Goal: Task Accomplishment & Management: Use online tool/utility

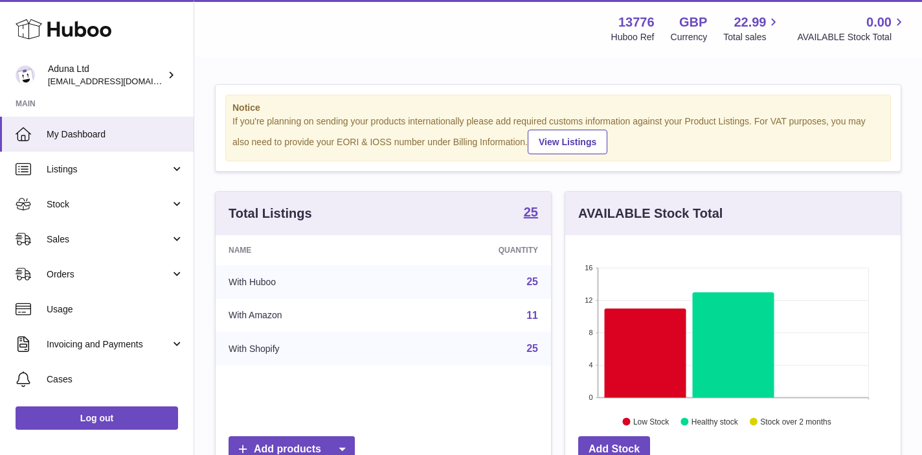
scroll to position [202, 335]
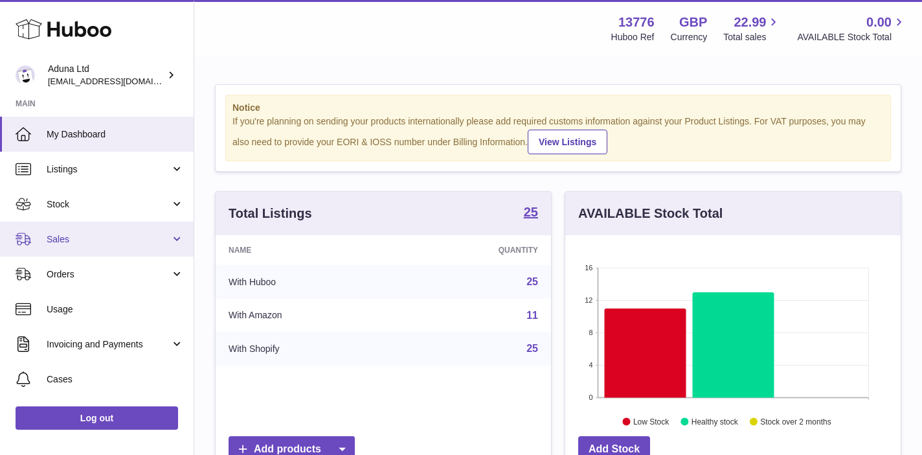
click at [111, 236] on span "Sales" at bounding box center [109, 239] width 124 height 12
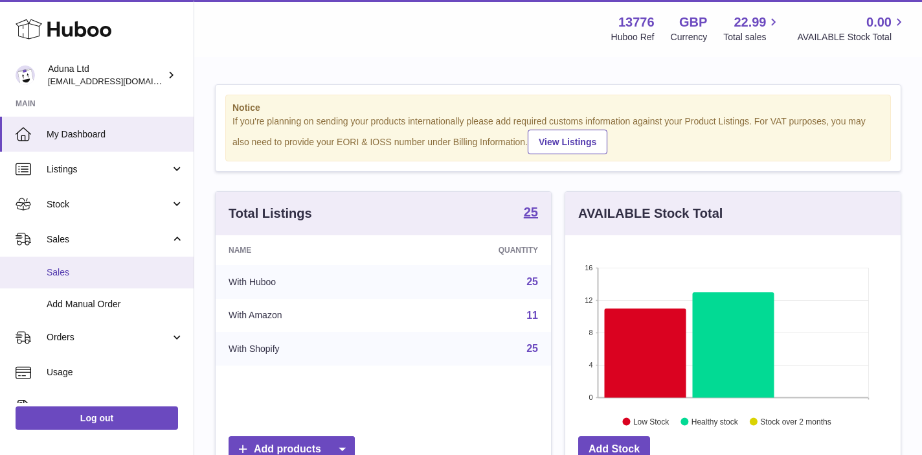
click at [115, 271] on span "Sales" at bounding box center [115, 272] width 137 height 12
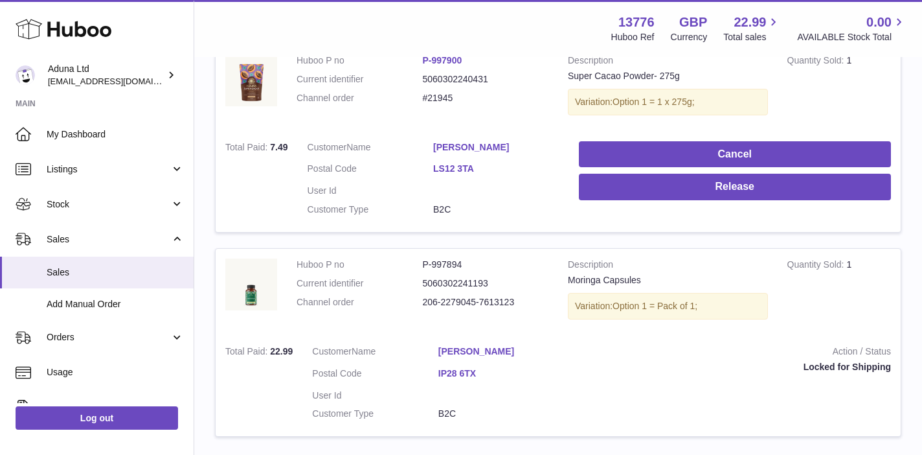
scroll to position [260, 0]
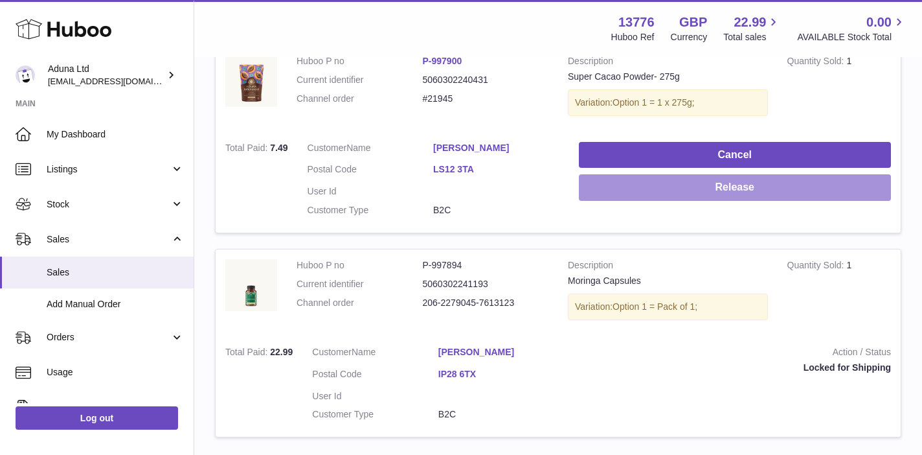
click at [623, 190] on button "Release" at bounding box center [735, 187] width 312 height 27
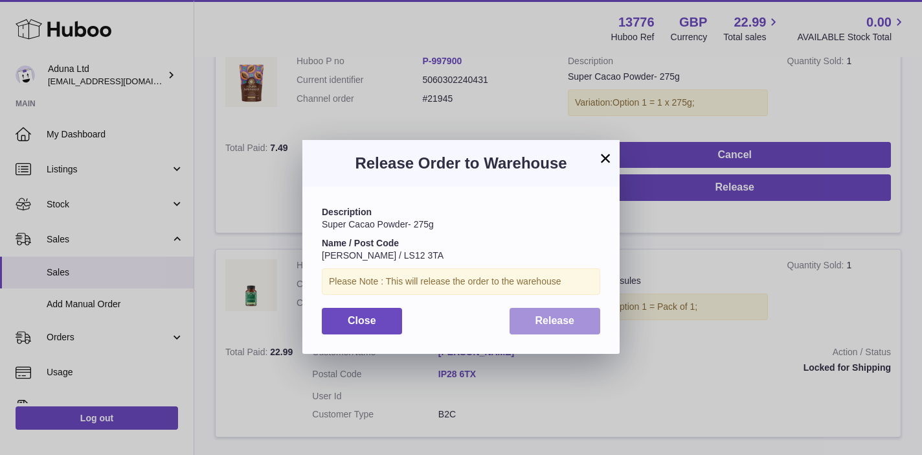
click at [539, 322] on span "Release" at bounding box center [554, 320] width 39 height 11
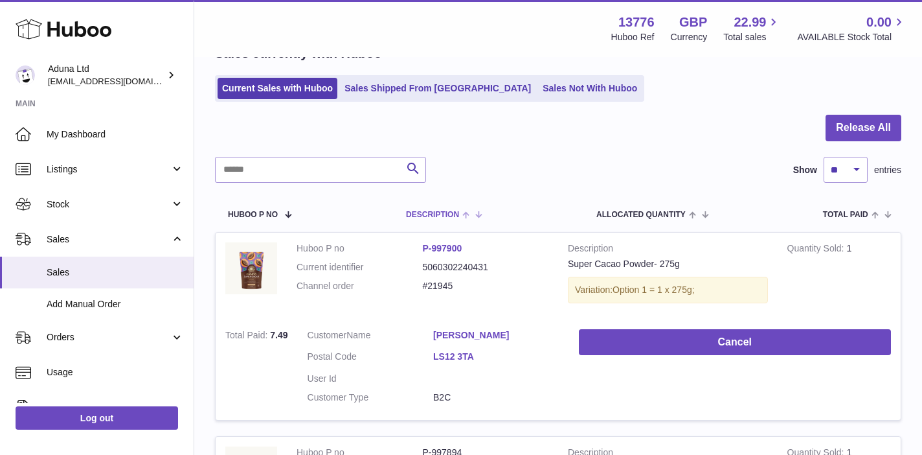
scroll to position [0, 0]
